Goal: Task Accomplishment & Management: Complete application form

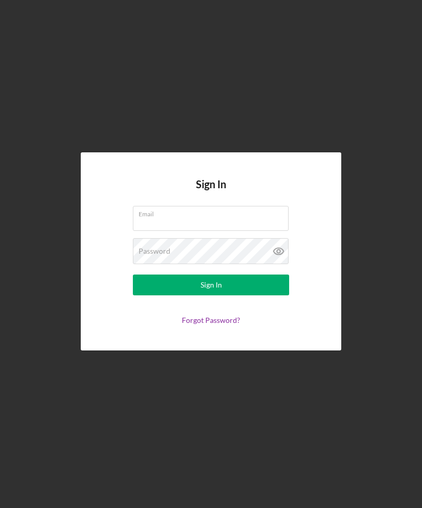
click at [210, 232] on div "Email" at bounding box center [211, 219] width 156 height 26
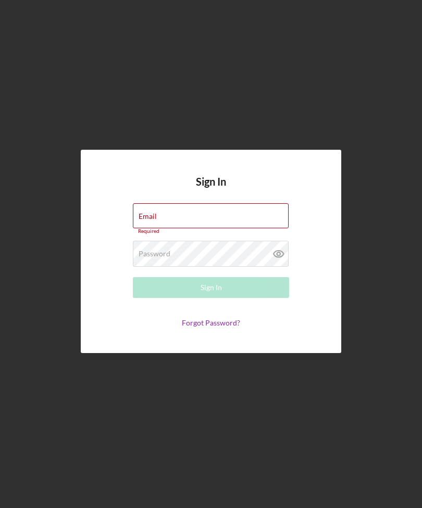
click at [206, 228] on input "Email" at bounding box center [211, 216] width 156 height 25
click at [205, 228] on input "Email" at bounding box center [211, 216] width 156 height 25
type input "[EMAIL_ADDRESS][DOMAIN_NAME]"
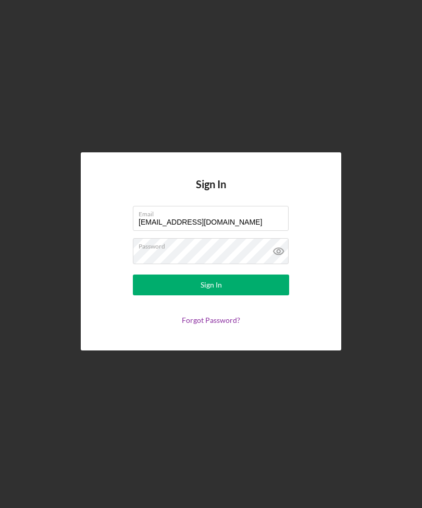
click at [211, 296] on button "Sign In" at bounding box center [211, 285] width 156 height 21
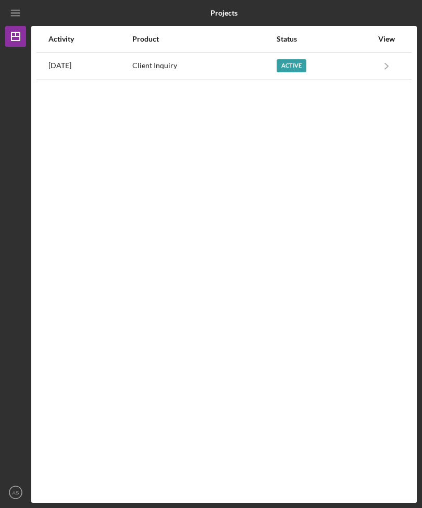
click at [210, 66] on div "Client Inquiry" at bounding box center [203, 66] width 143 height 26
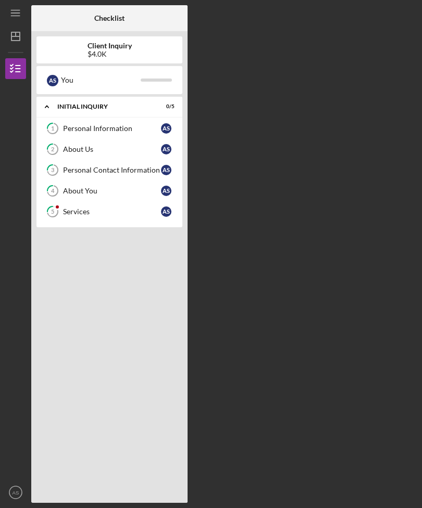
click at [132, 218] on link "5 Services A S" at bounding box center [109, 211] width 135 height 21
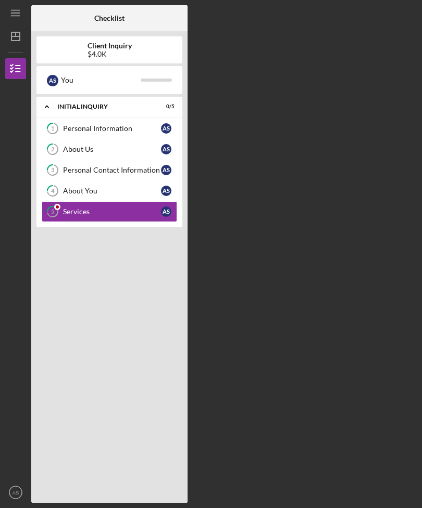
scroll to position [33, 0]
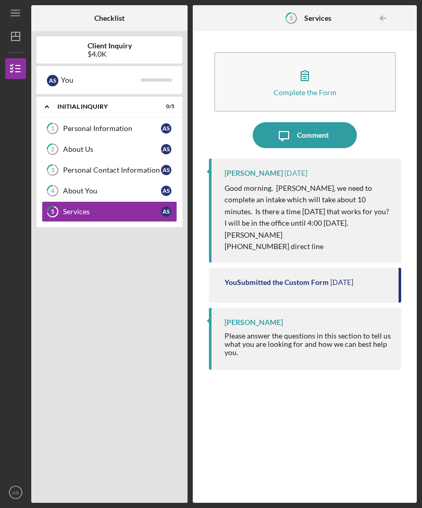
click at [304, 62] on icon "button" at bounding box center [304, 75] width 26 height 26
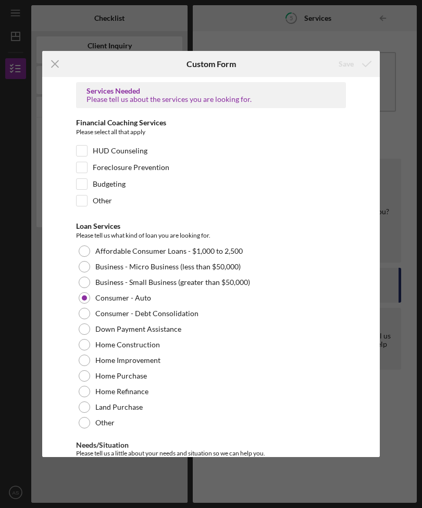
click at [398, 126] on div "Icon/Menu Close Custom Form Save Services Needed Please tell us about the servi…" at bounding box center [211, 254] width 422 height 508
click at [66, 54] on icon "Icon/Menu Close" at bounding box center [55, 64] width 26 height 26
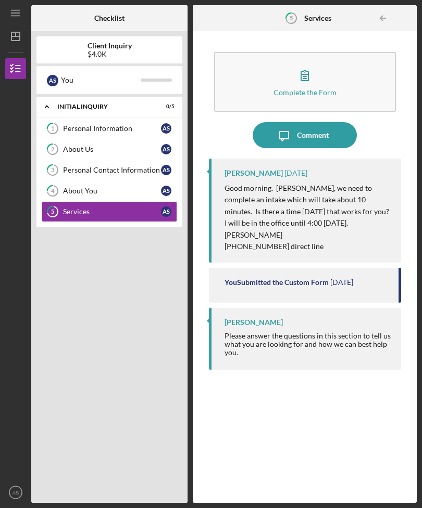
click at [66, 71] on div "You" at bounding box center [101, 80] width 80 height 18
click at [363, 31] on div "Complete the Form Form Icon/Message Comment [PERSON_NAME] [DATE] Good morning. …" at bounding box center [305, 267] width 224 height 472
